Goal: Browse casually: Explore the website without a specific task or goal

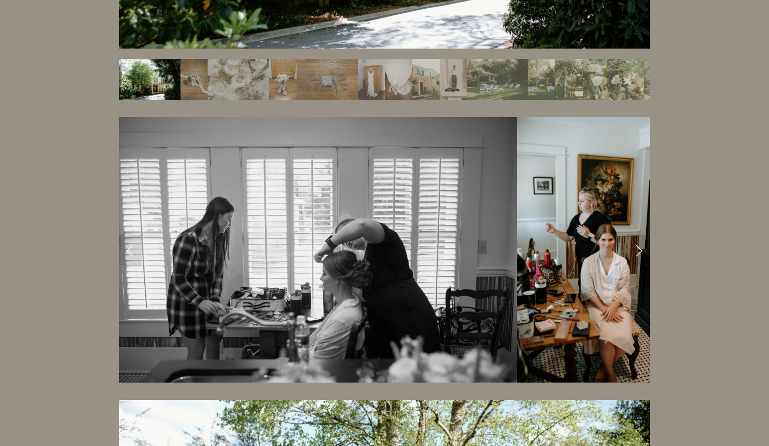
scroll to position [1348, 0]
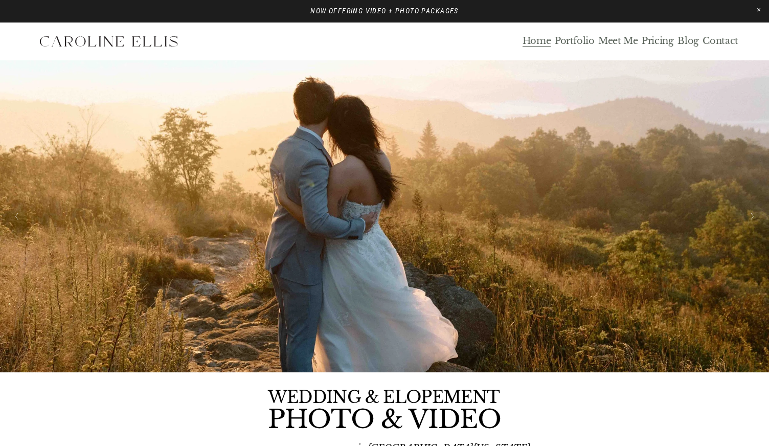
click at [694, 43] on link "Blog" at bounding box center [687, 41] width 21 height 12
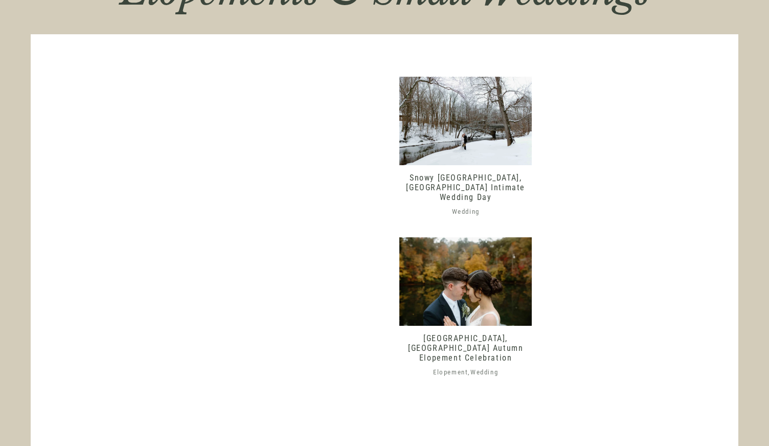
scroll to position [483, 0]
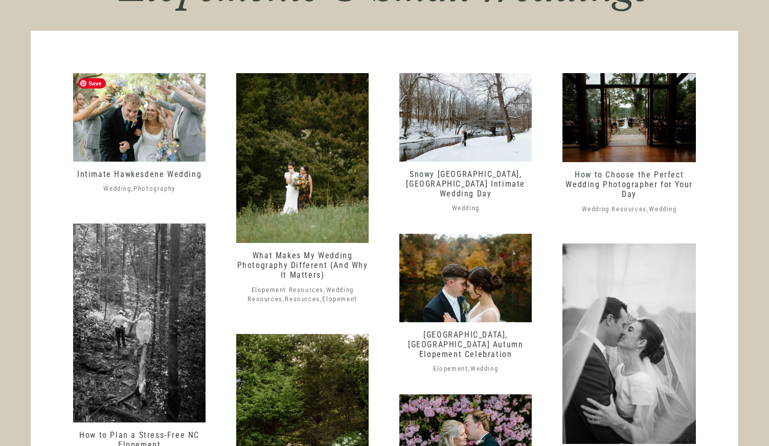
click at [182, 132] on img at bounding box center [139, 117] width 132 height 88
